Goal: Task Accomplishment & Management: Complete application form

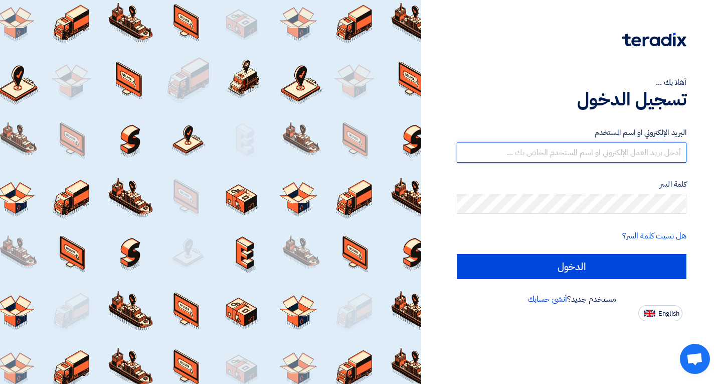
click at [488, 150] on input "text" at bounding box center [572, 152] width 230 height 20
paste input "[EMAIL_ADDRESS][DOMAIN_NAME]"
click at [488, 150] on input "[EMAIL_ADDRESS][DOMAIN_NAME]" at bounding box center [572, 152] width 230 height 20
type input "[EMAIL_ADDRESS][DOMAIN_NAME]"
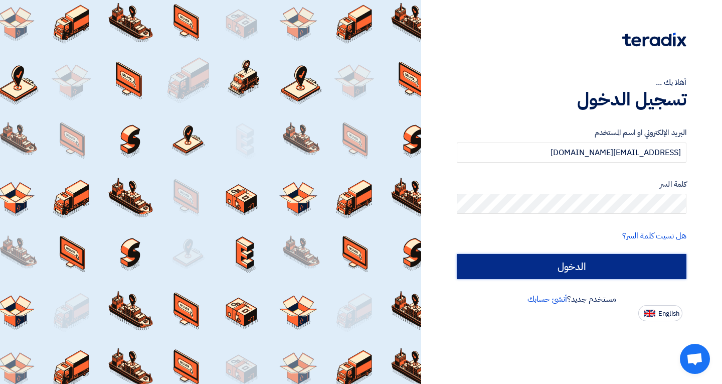
click at [534, 262] on input "الدخول" at bounding box center [572, 266] width 230 height 25
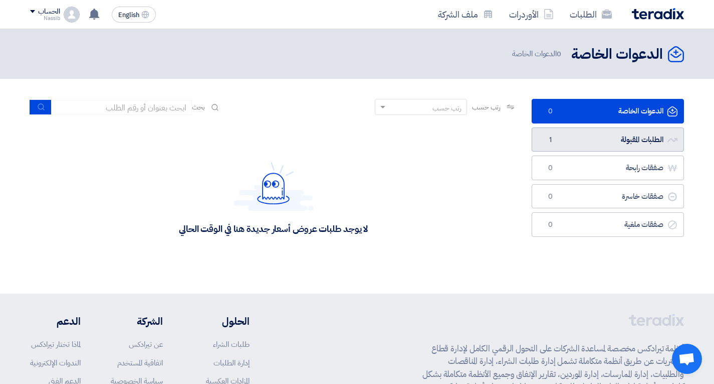
click at [610, 133] on link "الطلبات المقبولة الطلبات المقبولة 1" at bounding box center [608, 139] width 152 height 25
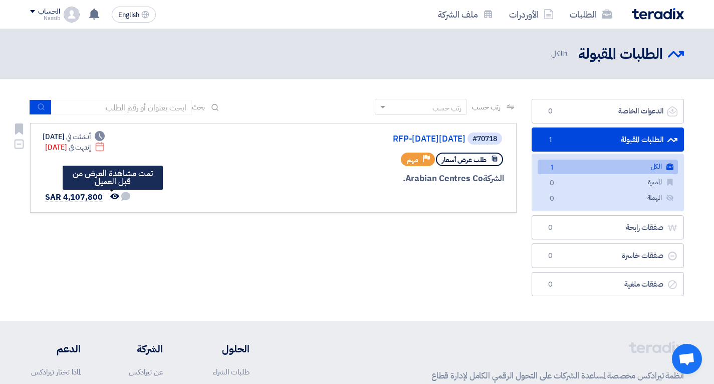
click at [111, 196] on icon "تمت مشاهدة العرض من قبل العميل" at bounding box center [114, 196] width 9 height 9
click at [111, 193] on icon "تمت مشاهدة العرض من قبل العميل" at bounding box center [114, 196] width 9 height 9
click at [94, 13] on use at bounding box center [94, 14] width 10 height 11
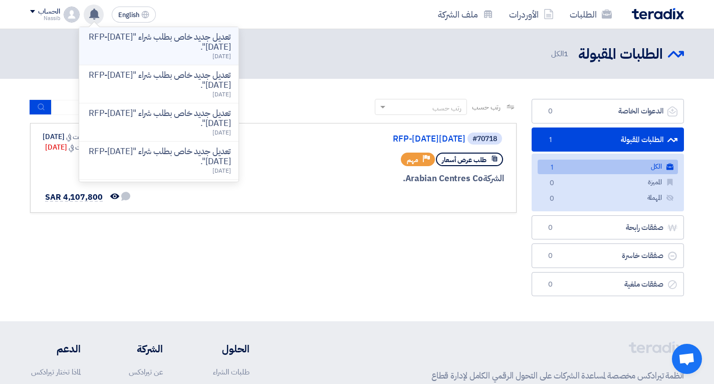
click at [135, 47] on p "تعديل جديد خاص بطلب شراء "RFP-[DATE][DATE]"." at bounding box center [158, 42] width 143 height 20
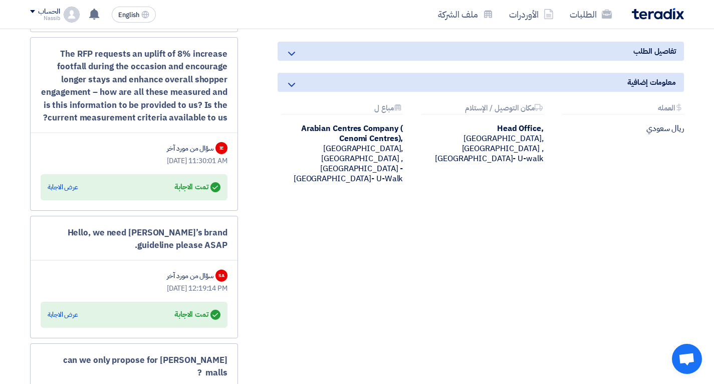
scroll to position [859, 0]
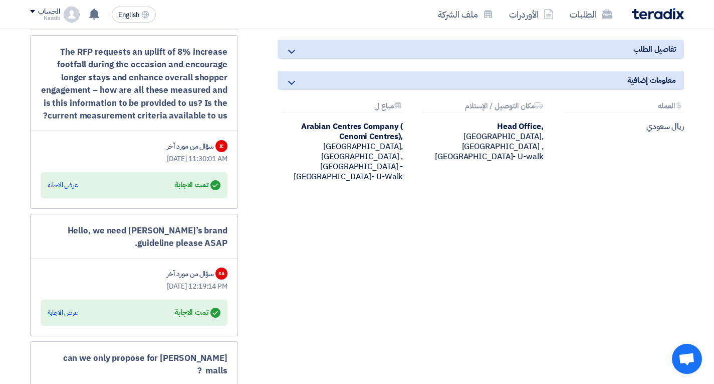
click at [291, 52] on icon at bounding box center [292, 52] width 12 height 12
click at [292, 52] on icon at bounding box center [292, 52] width 12 height 12
click at [292, 83] on icon at bounding box center [292, 83] width 12 height 12
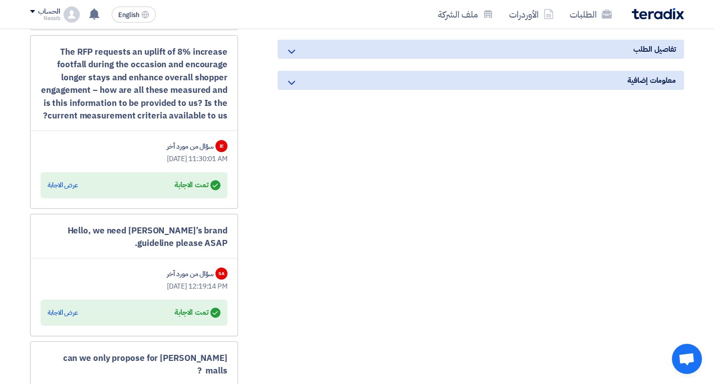
click at [289, 79] on icon at bounding box center [292, 83] width 12 height 12
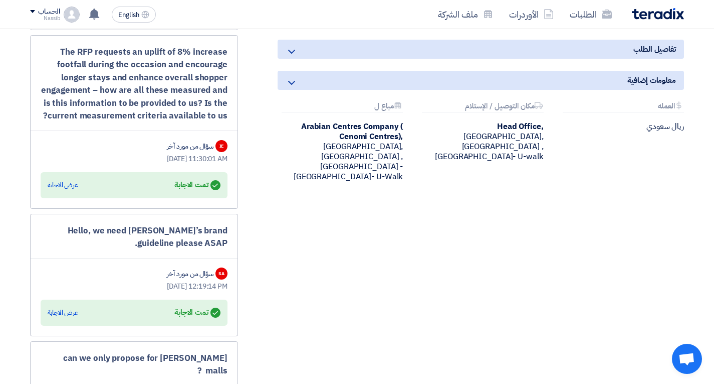
click at [293, 48] on icon at bounding box center [292, 52] width 12 height 12
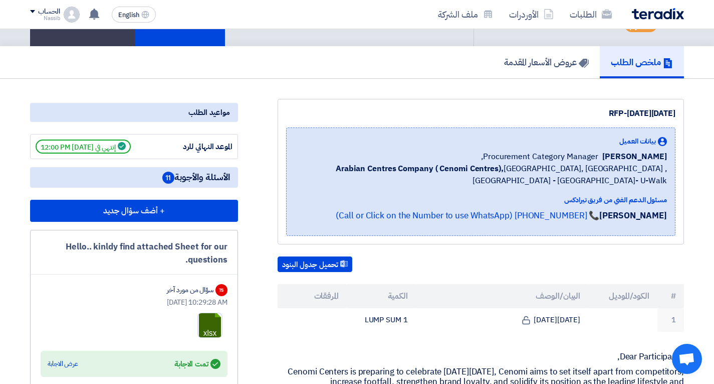
scroll to position [25, 0]
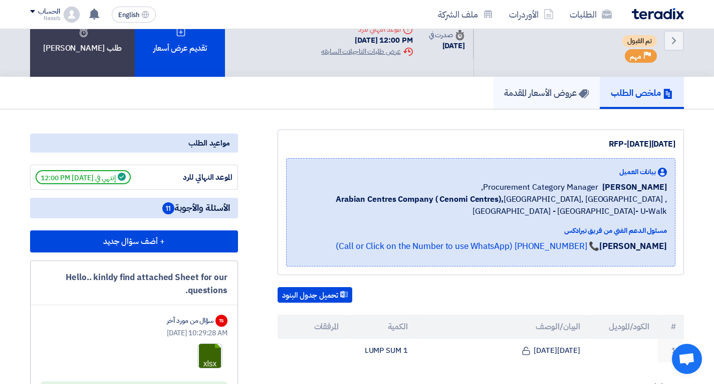
click at [554, 103] on link "عروض الأسعار المقدمة" at bounding box center [546, 93] width 107 height 32
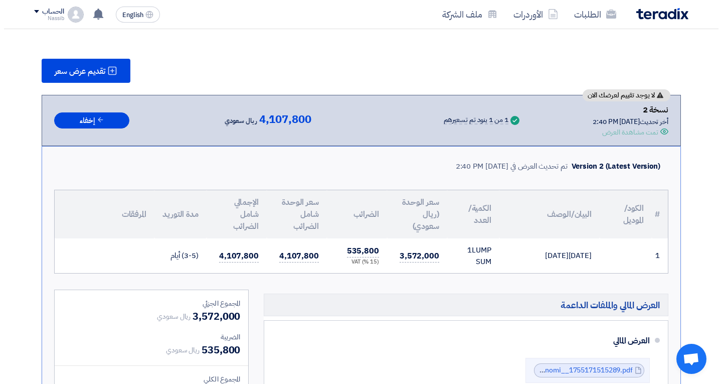
scroll to position [105, 0]
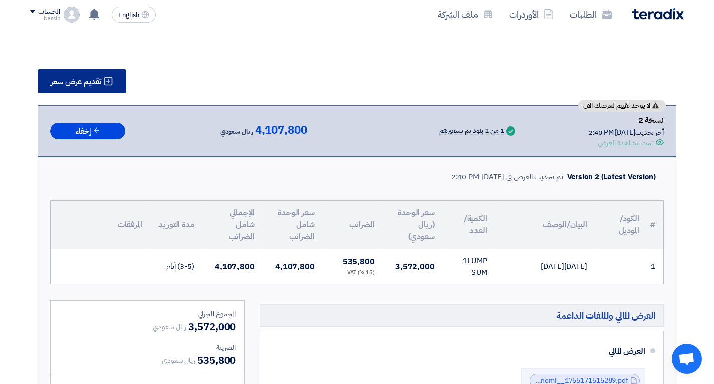
click at [85, 82] on span "تقديم عرض سعر" at bounding box center [76, 82] width 51 height 8
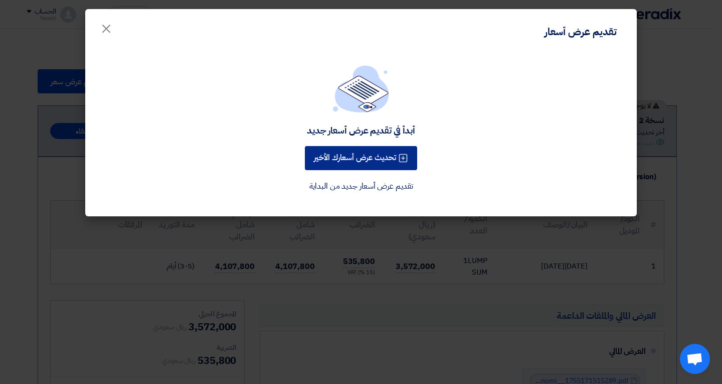
click at [363, 164] on button "تحديث عرض أسعارك الأخير" at bounding box center [361, 158] width 112 height 24
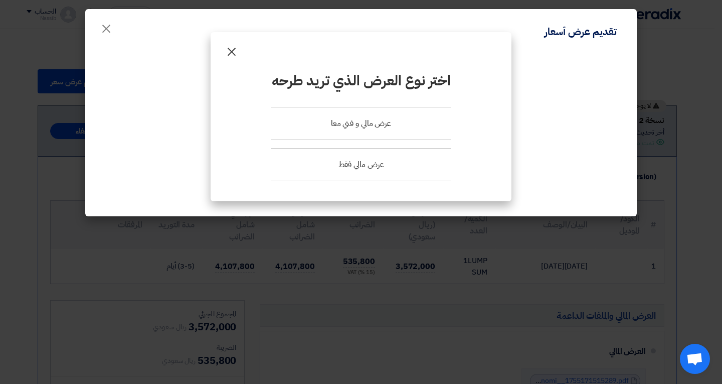
click at [236, 51] on span "×" at bounding box center [232, 51] width 12 height 30
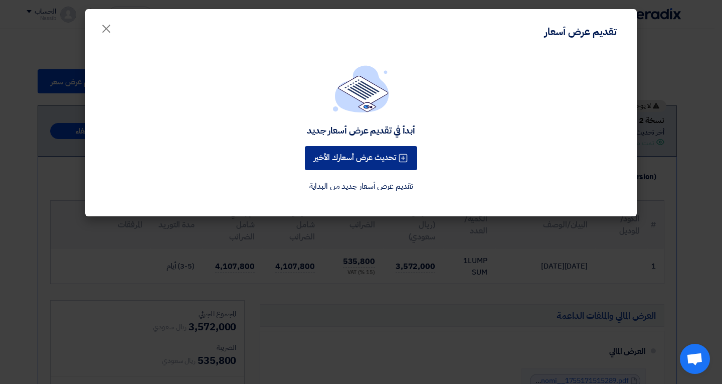
click at [319, 155] on button "تحديث عرض أسعارك الأخير" at bounding box center [361, 158] width 112 height 24
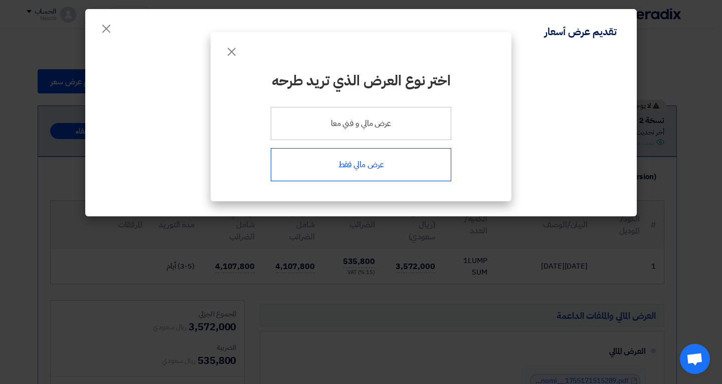
click at [343, 170] on div "عرض مالي فقط" at bounding box center [361, 164] width 180 height 33
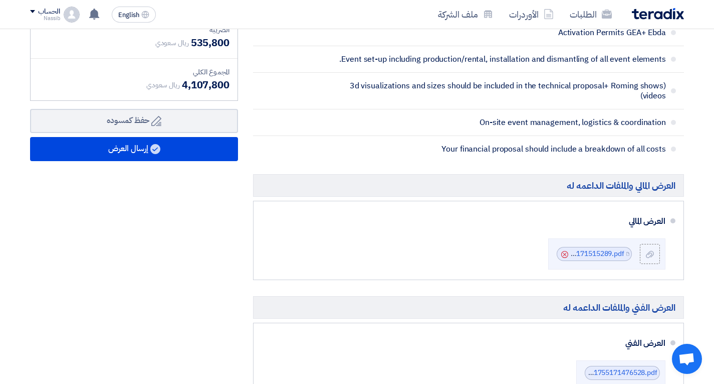
scroll to position [334, 0]
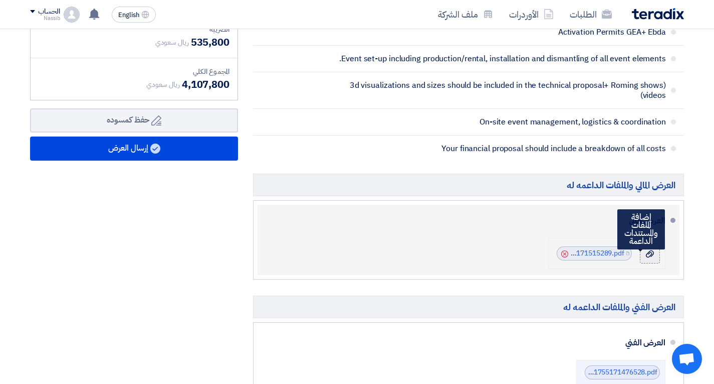
click at [650, 255] on icon at bounding box center [650, 254] width 8 height 8
click at [0, 0] on input "file" at bounding box center [0, 0] width 0 height 0
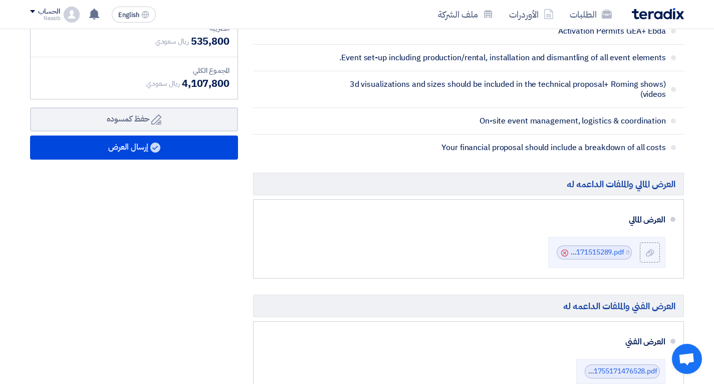
scroll to position [328, 0]
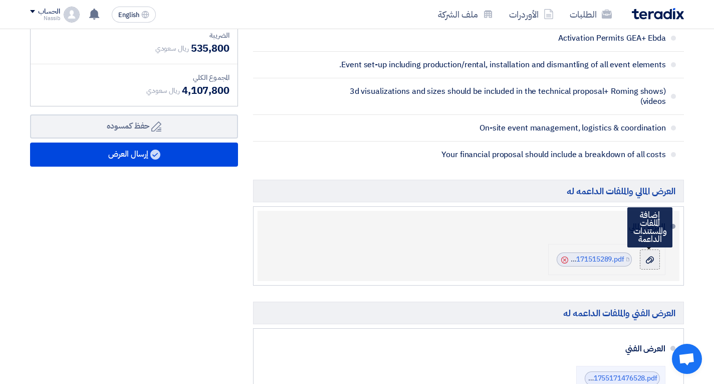
click at [650, 259] on use at bounding box center [650, 259] width 8 height 7
click at [0, 0] on input "file" at bounding box center [0, 0] width 0 height 0
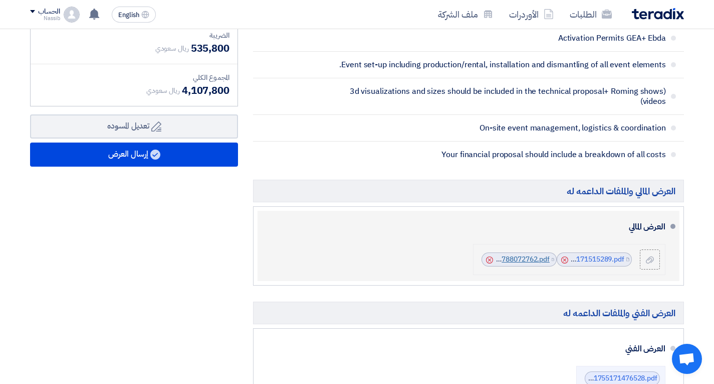
click at [516, 259] on link "Transactions_CHG_details___1755788072762.pdf" at bounding box center [470, 259] width 159 height 11
click at [487, 259] on icon "Cancel" at bounding box center [489, 259] width 7 height 7
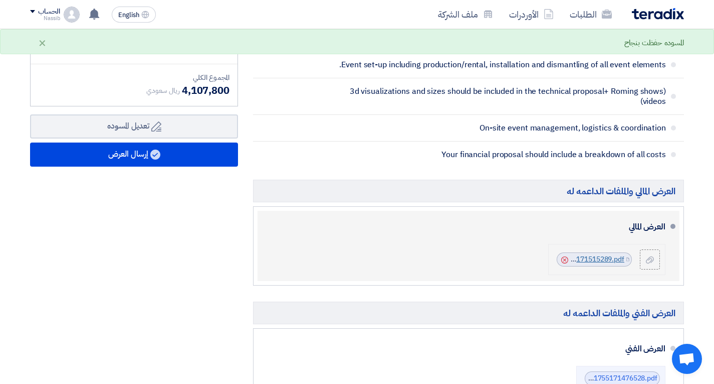
click at [592, 255] on link "Quotation_Cenomi__1755171515289.pdf" at bounding box center [558, 259] width 131 height 11
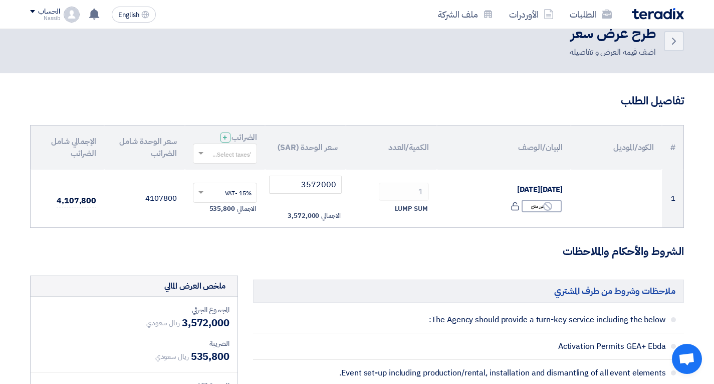
scroll to position [0, 0]
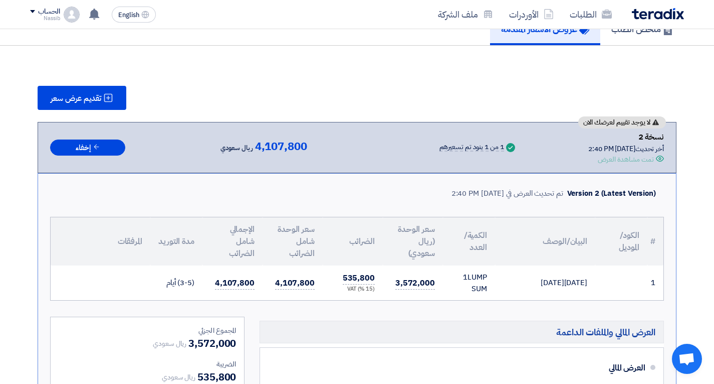
scroll to position [88, 0]
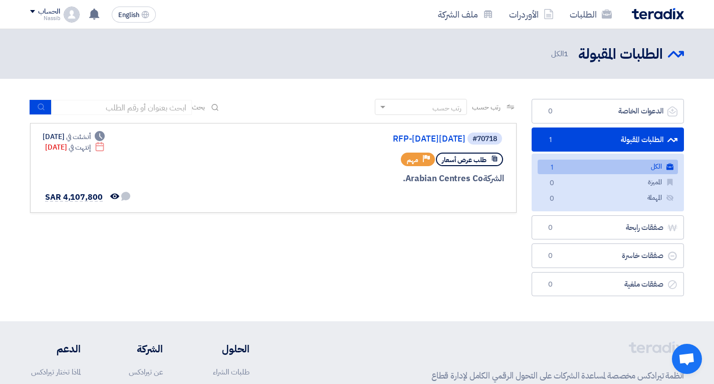
click at [56, 10] on div "الحساب" at bounding box center [49, 12] width 22 height 9
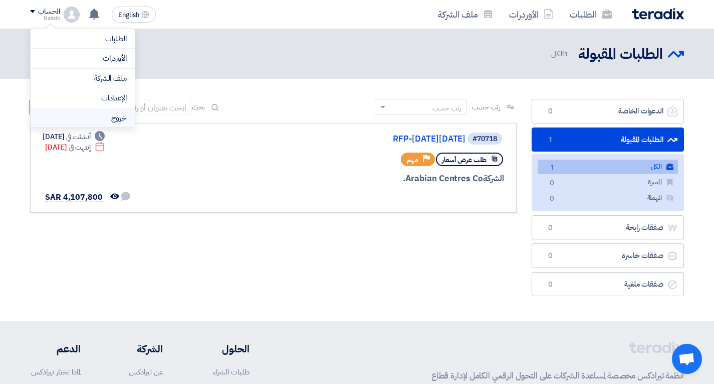
click at [87, 119] on li "خروج" at bounding box center [83, 118] width 104 height 20
